Goal: Task Accomplishment & Management: Use online tool/utility

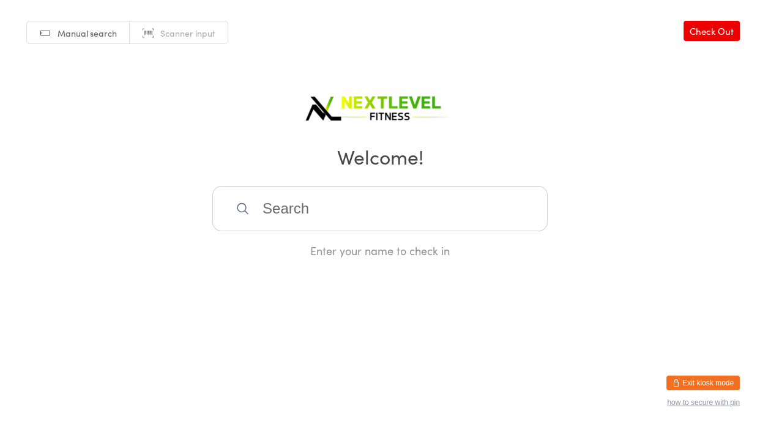
click at [267, 205] on input "search" at bounding box center [379, 208] width 335 height 45
type input "[PERSON_NAME]"
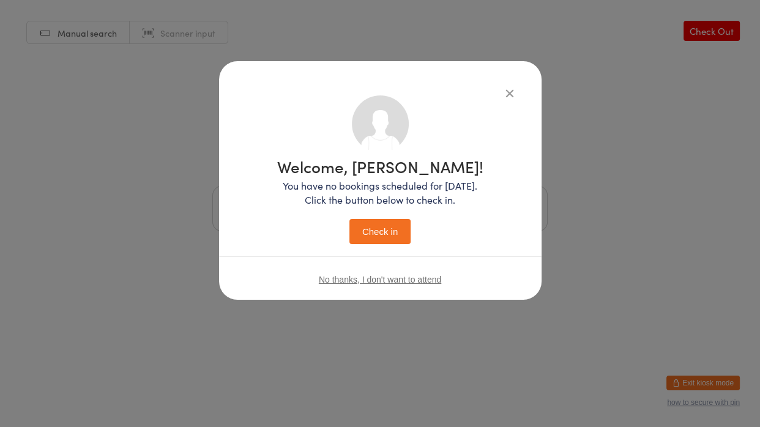
click at [349, 219] on button "Check in" at bounding box center [379, 231] width 61 height 25
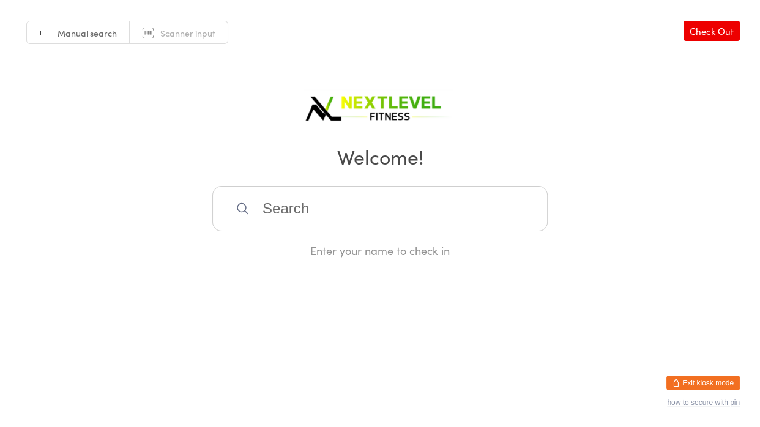
click at [327, 225] on input "search" at bounding box center [379, 208] width 335 height 45
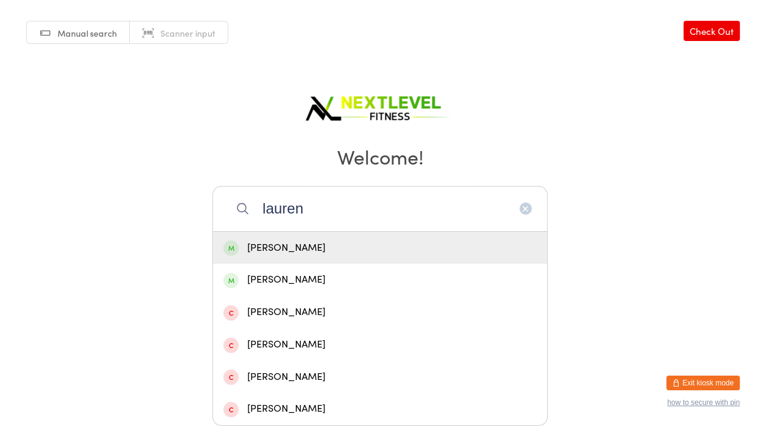
type input "lauren"
click at [278, 257] on div "[PERSON_NAME]" at bounding box center [380, 248] width 334 height 32
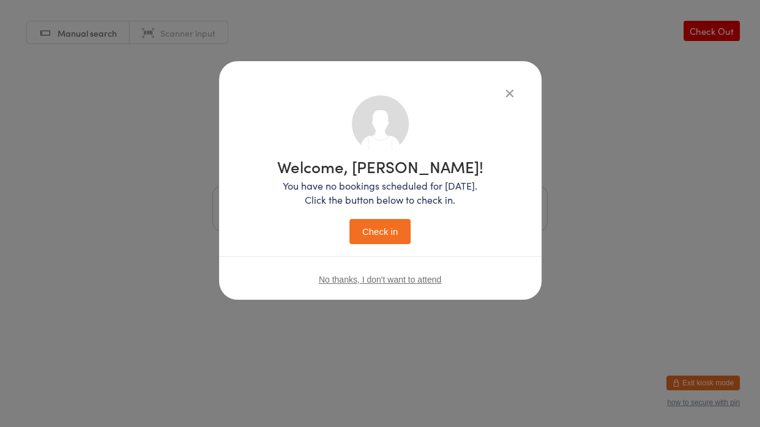
click at [391, 239] on button "Check in" at bounding box center [379, 231] width 61 height 25
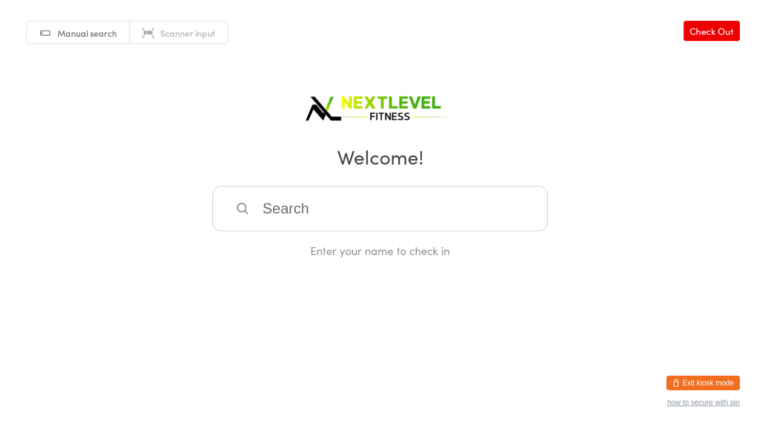
click at [369, 215] on input "search" at bounding box center [379, 208] width 335 height 45
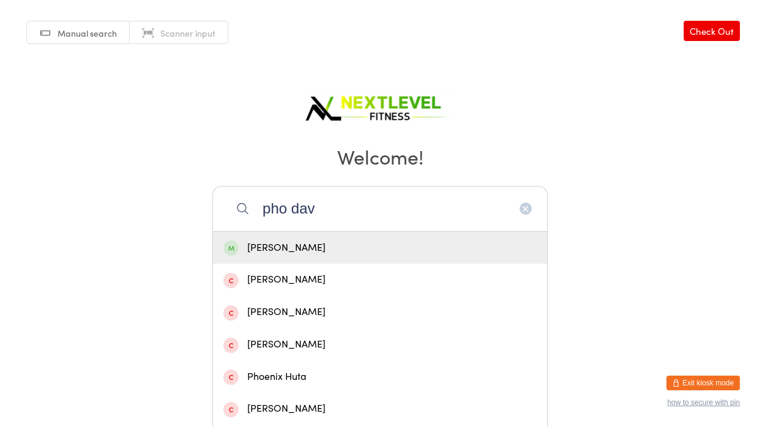
type input "pho dav"
click at [360, 240] on div "[PERSON_NAME]" at bounding box center [379, 248] width 313 height 17
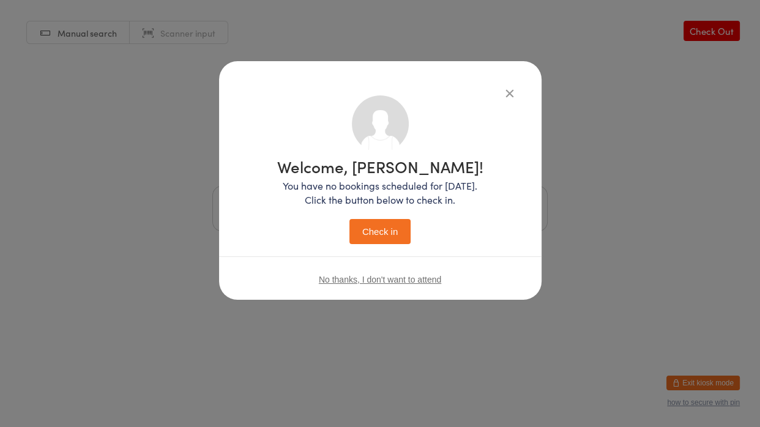
click at [364, 238] on button "Check in" at bounding box center [379, 231] width 61 height 25
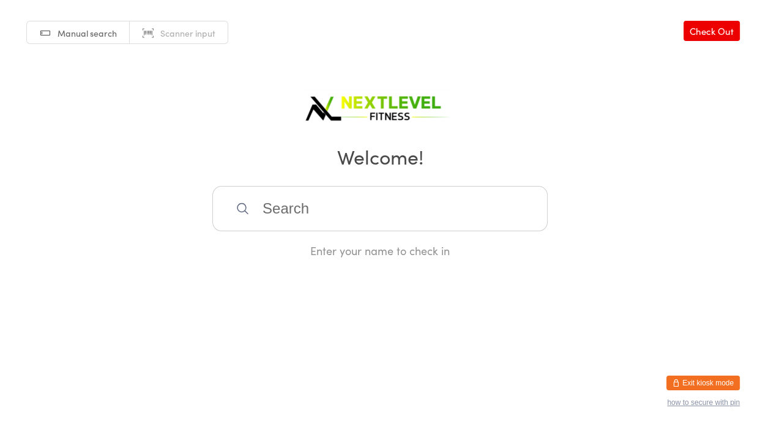
click at [330, 207] on input "search" at bounding box center [379, 208] width 335 height 45
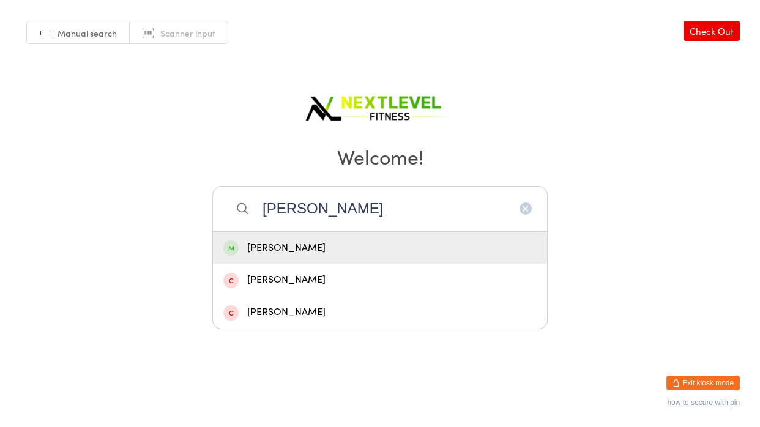
type input "[PERSON_NAME]"
click at [314, 261] on div "[PERSON_NAME]" at bounding box center [380, 248] width 334 height 32
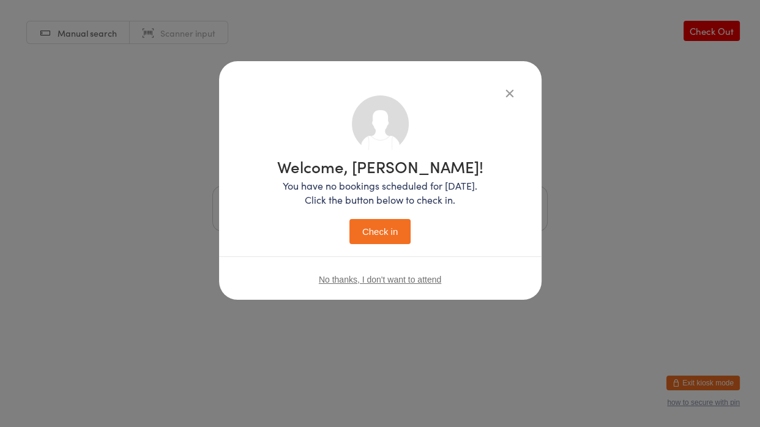
click at [377, 235] on button "Check in" at bounding box center [379, 231] width 61 height 25
